Goal: Information Seeking & Learning: Find specific fact

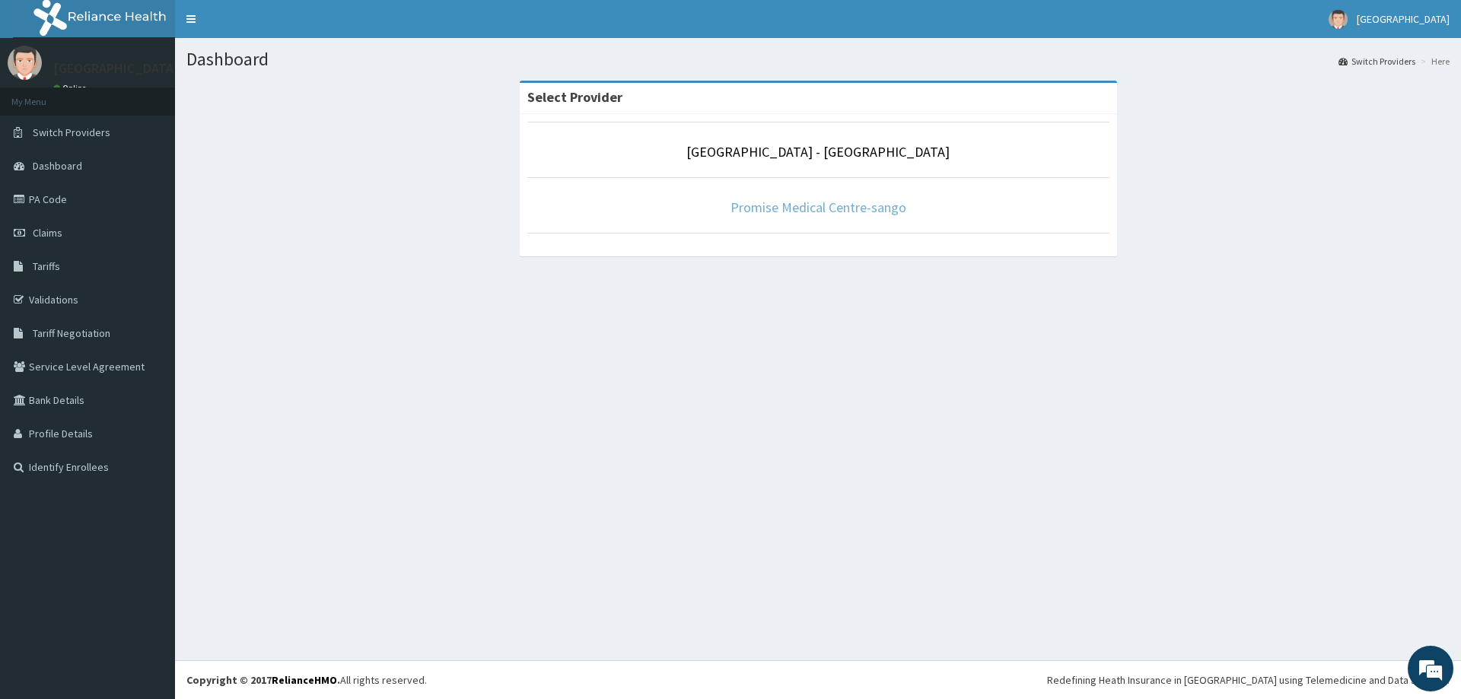
click at [905, 212] on link "Promise Medical Centre-sango" at bounding box center [819, 208] width 176 height 18
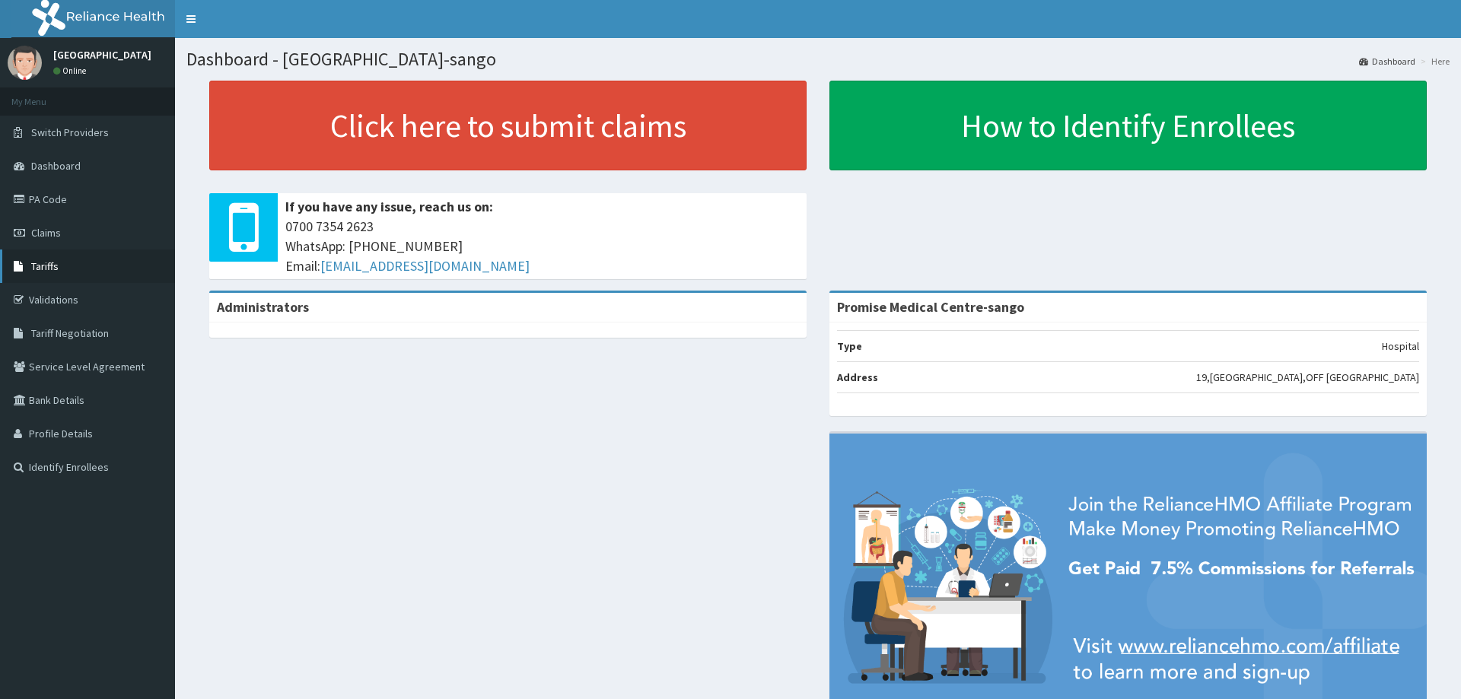
click at [53, 258] on link "Tariffs" at bounding box center [87, 266] width 175 height 33
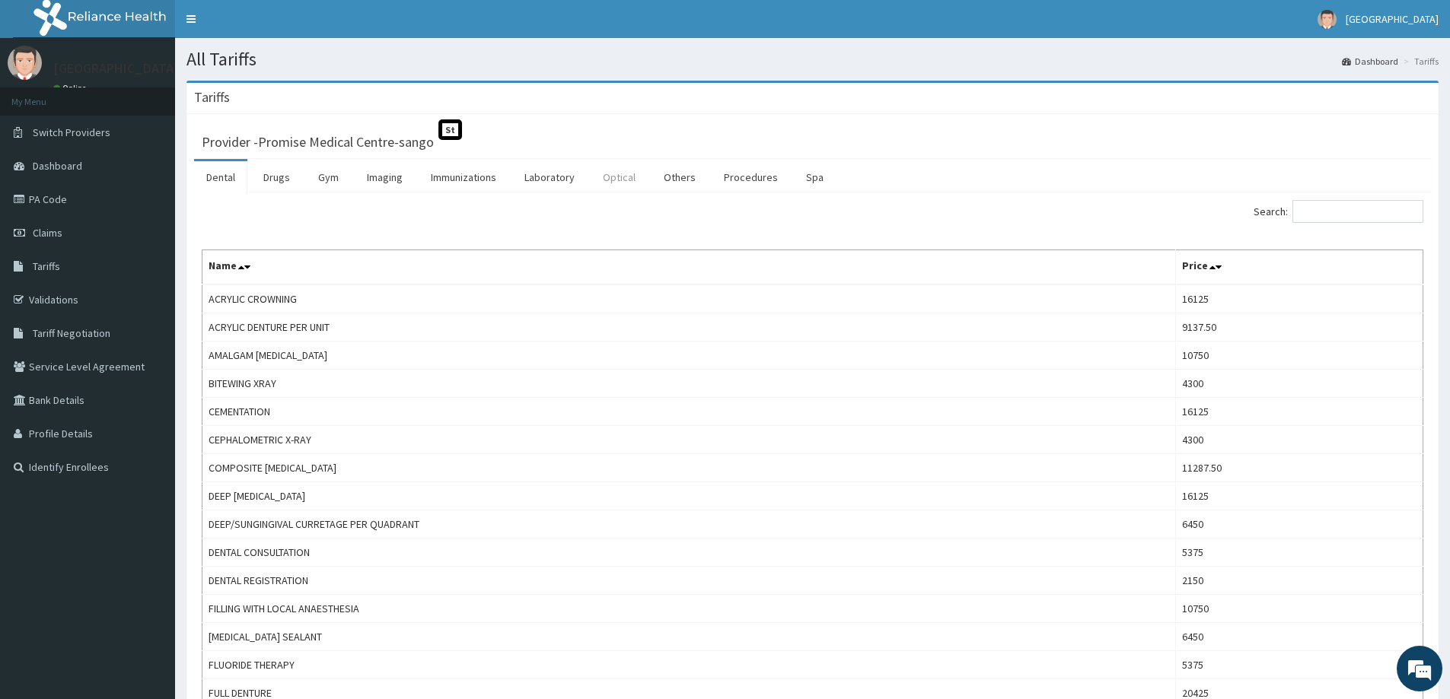
click at [634, 180] on link "Optical" at bounding box center [619, 177] width 57 height 32
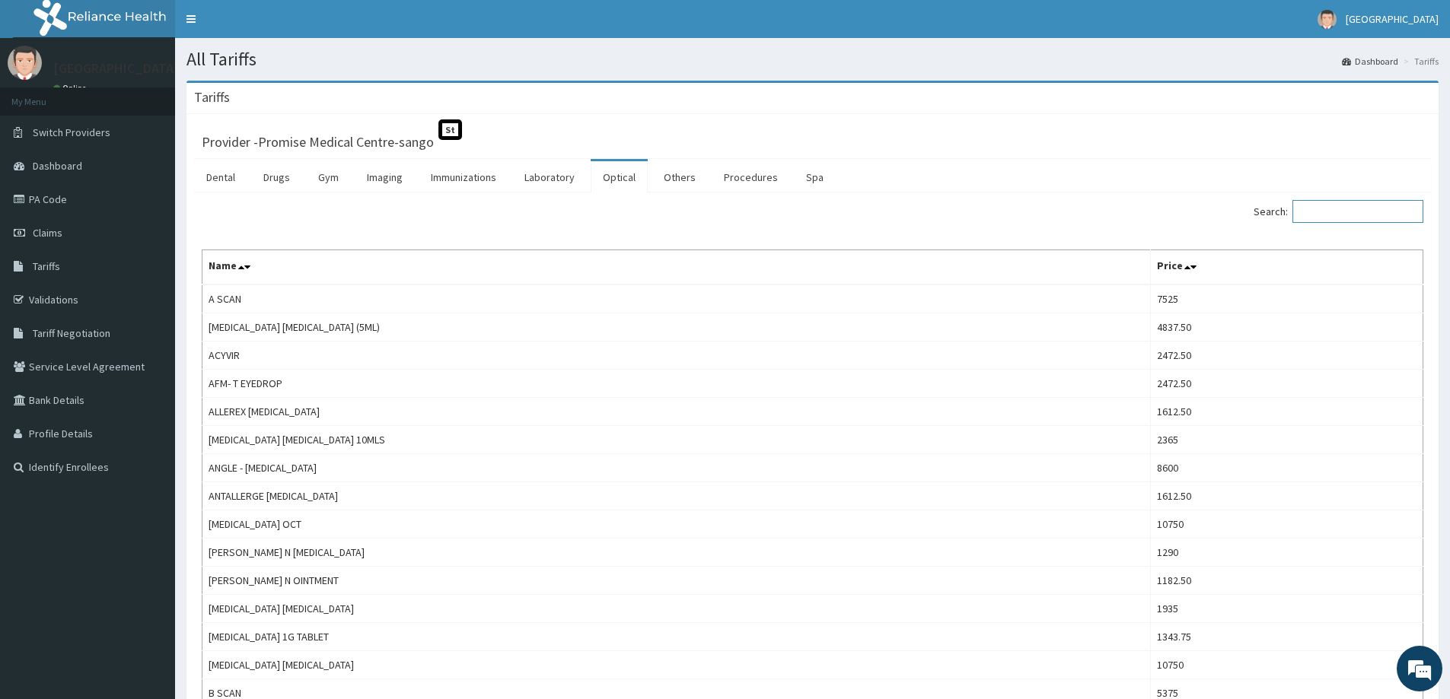
click at [1354, 213] on input "Search:" at bounding box center [1357, 211] width 131 height 23
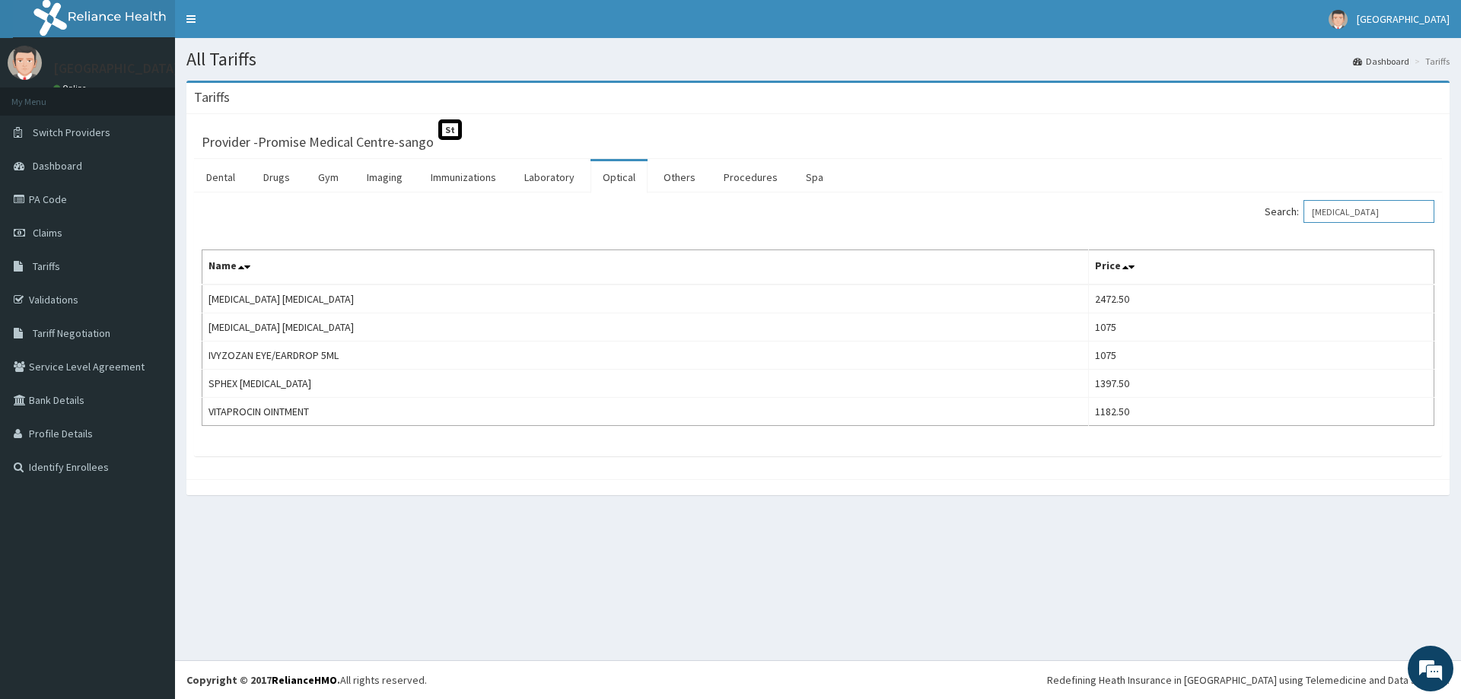
type input "CIPRO"
click at [59, 299] on link "Validations" at bounding box center [87, 299] width 175 height 33
